Goal: Information Seeking & Learning: Learn about a topic

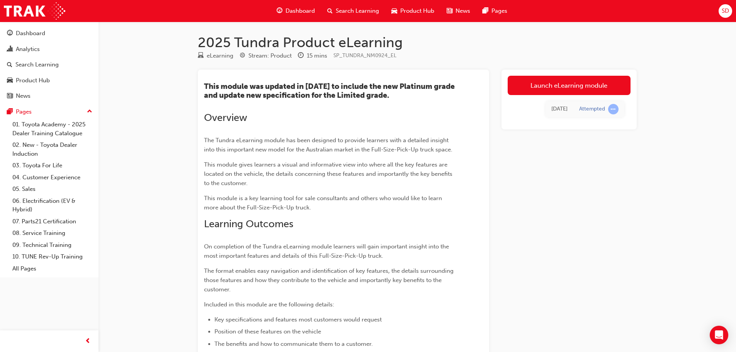
click at [382, 184] on p "This module gives learners a visual and informative view into where all the key…" at bounding box center [329, 174] width 251 height 28
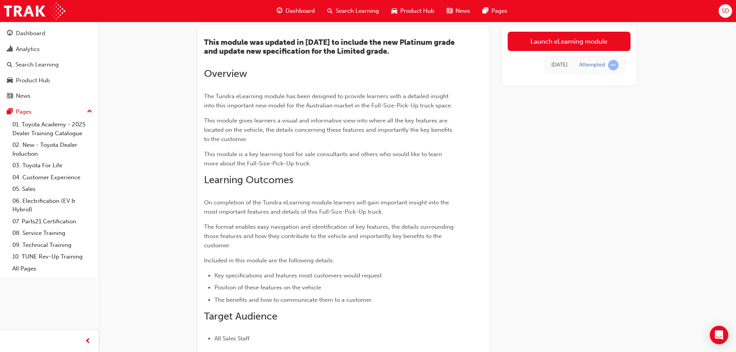
scroll to position [110, 0]
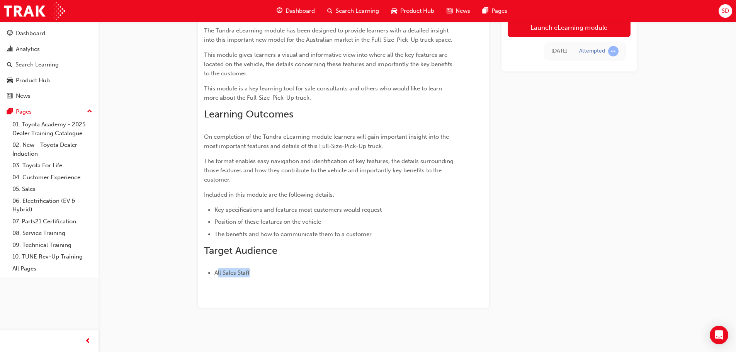
drag, startPoint x: 250, startPoint y: 271, endPoint x: 207, endPoint y: 271, distance: 42.5
click at [216, 273] on span "All Sales Staff" at bounding box center [232, 272] width 37 height 7
click at [297, 253] on h2 "Target Audience" at bounding box center [329, 250] width 251 height 12
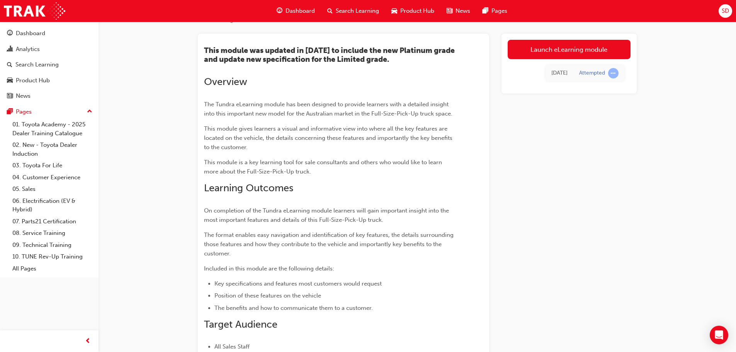
scroll to position [32, 0]
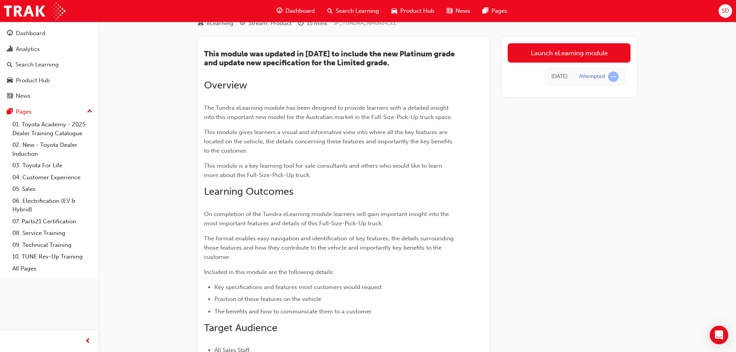
click at [390, 146] on p "This module gives learners a visual and informative view into where all the key…" at bounding box center [329, 141] width 251 height 28
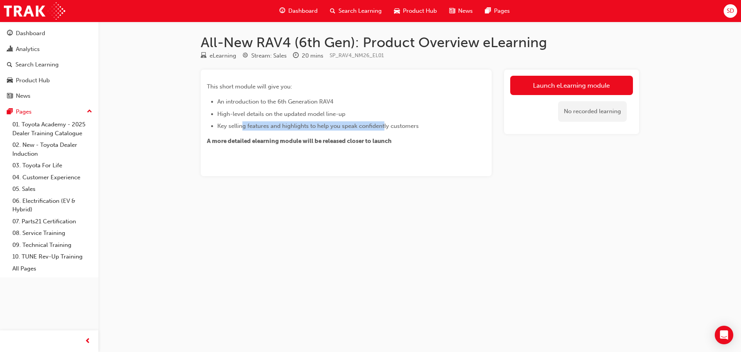
drag, startPoint x: 242, startPoint y: 128, endPoint x: 385, endPoint y: 128, distance: 142.9
click at [385, 128] on span "Key selling features and highlights to help you speak confidently customers" at bounding box center [318, 125] width 202 height 7
